Goal: Task Accomplishment & Management: Manage account settings

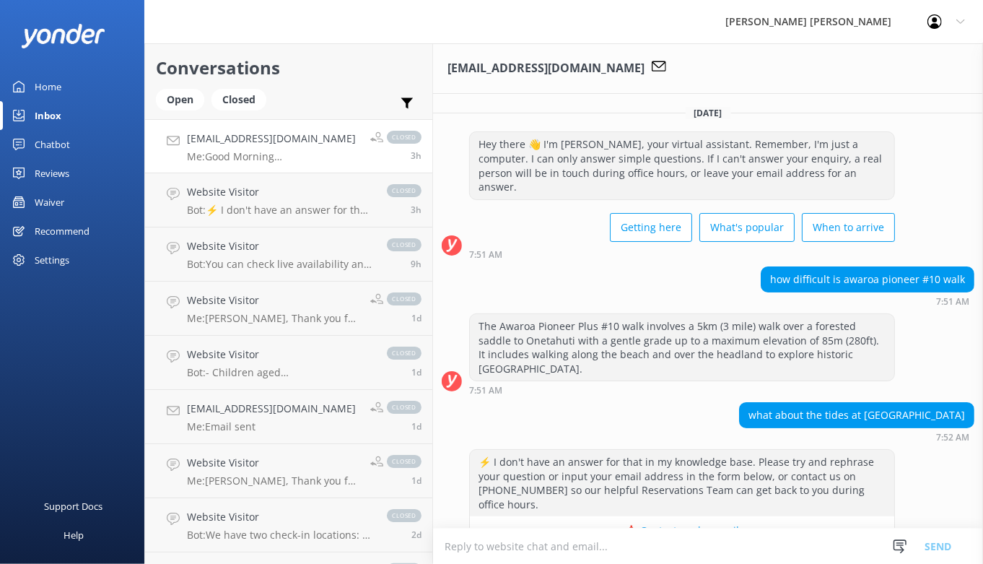
scroll to position [339, 0]
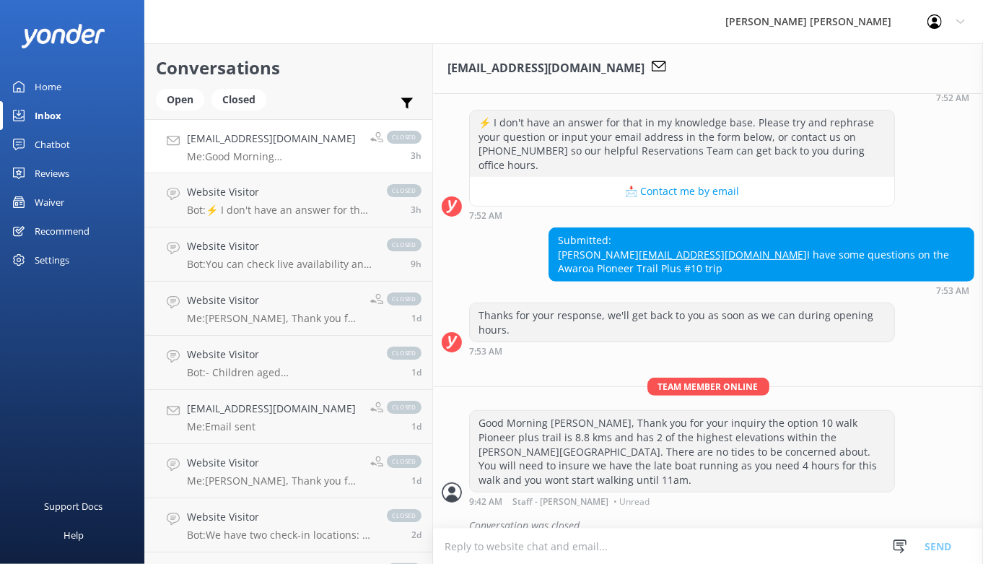
click at [58, 114] on div "Inbox" at bounding box center [48, 115] width 27 height 29
